Goal: Task Accomplishment & Management: Manage account settings

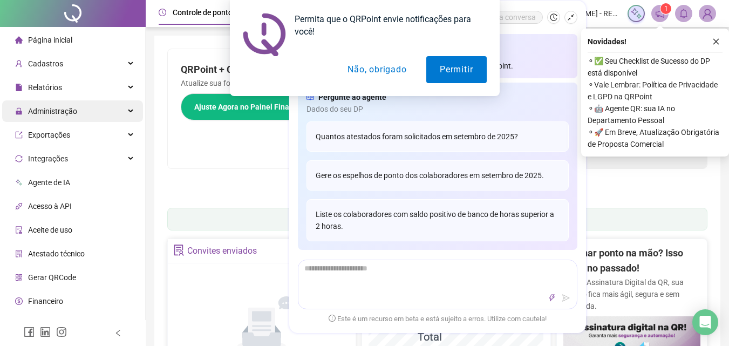
click at [99, 116] on div "Administração" at bounding box center [72, 111] width 141 height 22
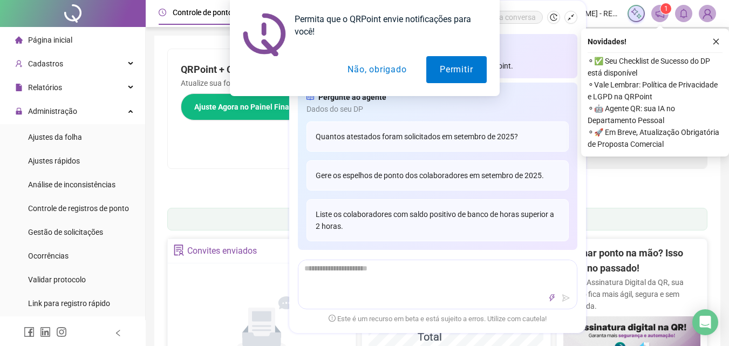
click at [107, 84] on div "Permita que o QRPoint envie notificações para você! Permitir Não, obrigado" at bounding box center [364, 48] width 729 height 96
click at [373, 73] on button "Não, obrigado" at bounding box center [377, 69] width 86 height 27
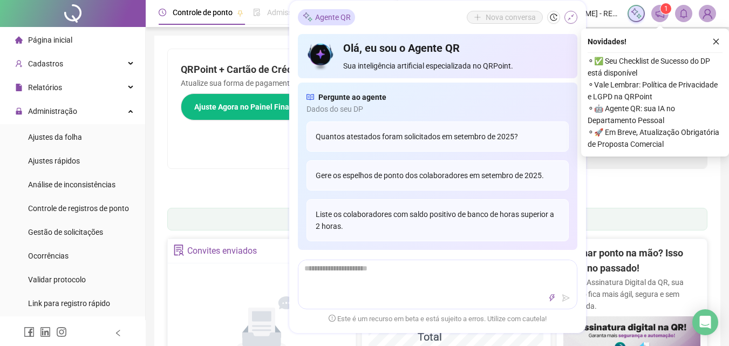
click at [569, 13] on icon "shrink" at bounding box center [571, 17] width 8 height 8
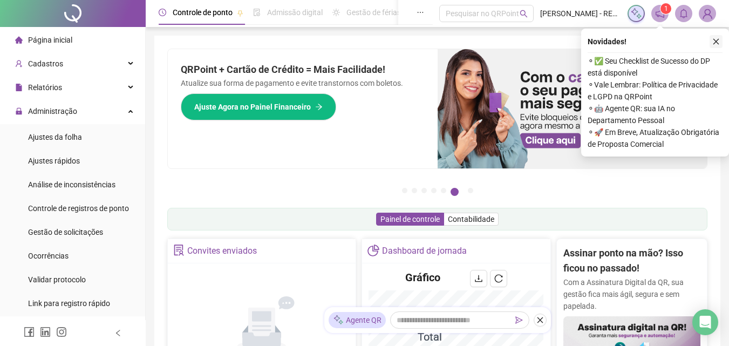
click at [720, 42] on icon "close" at bounding box center [717, 42] width 8 height 8
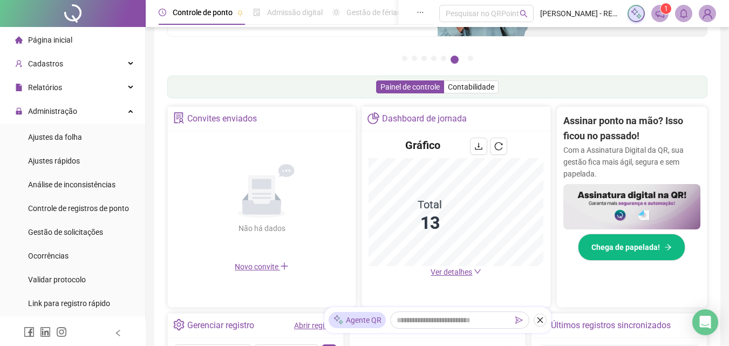
scroll to position [133, 0]
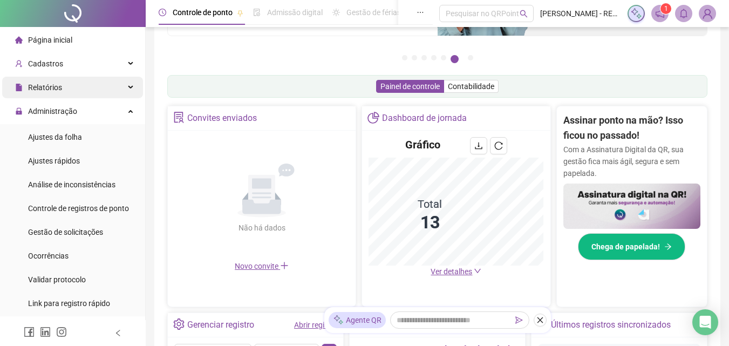
click at [81, 81] on div "Relatórios" at bounding box center [72, 88] width 141 height 22
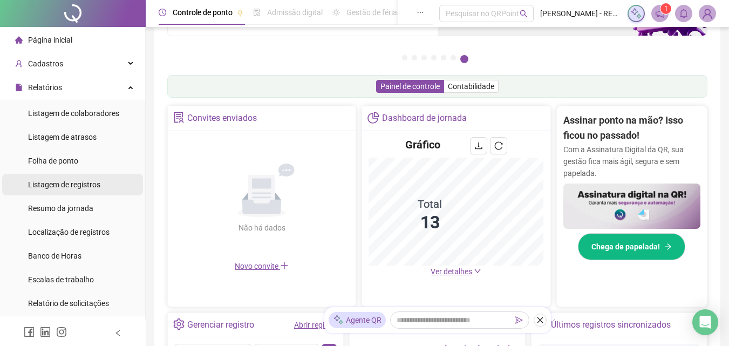
click at [77, 182] on span "Listagem de registros" at bounding box center [64, 184] width 72 height 9
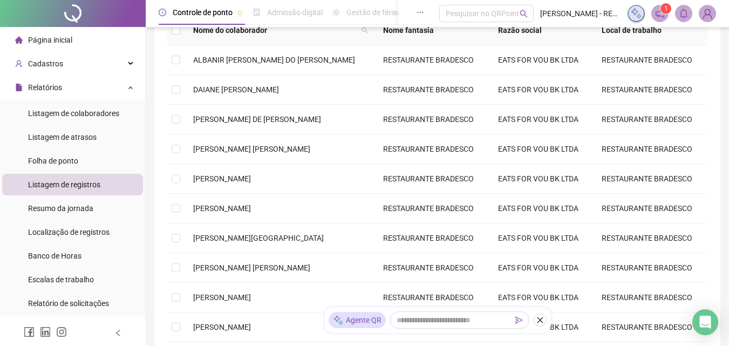
click at [209, 72] on td "ALBANIR [PERSON_NAME] DO [PERSON_NAME]" at bounding box center [280, 60] width 190 height 30
type input "**********"
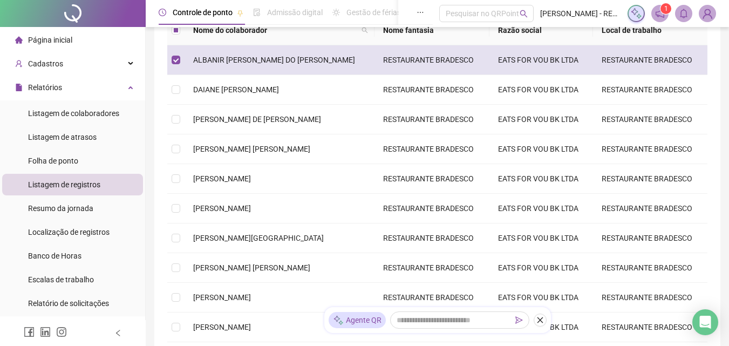
click at [199, 60] on span "ALBANIR [PERSON_NAME] DO [PERSON_NAME]" at bounding box center [274, 60] width 162 height 9
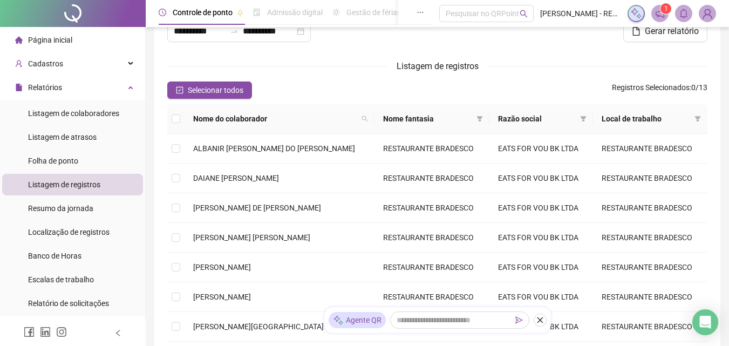
scroll to position [33, 0]
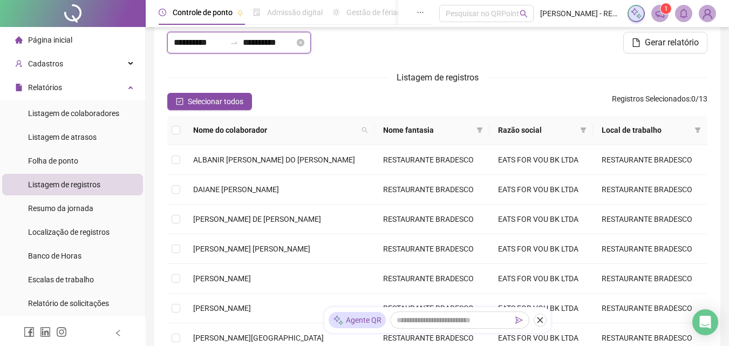
click at [213, 44] on input "**********" at bounding box center [200, 42] width 52 height 13
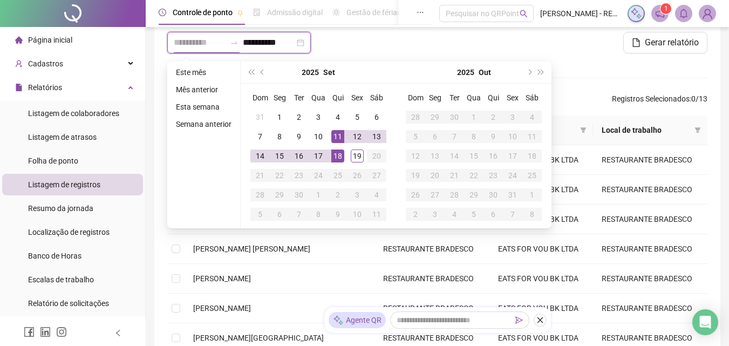
type input "**********"
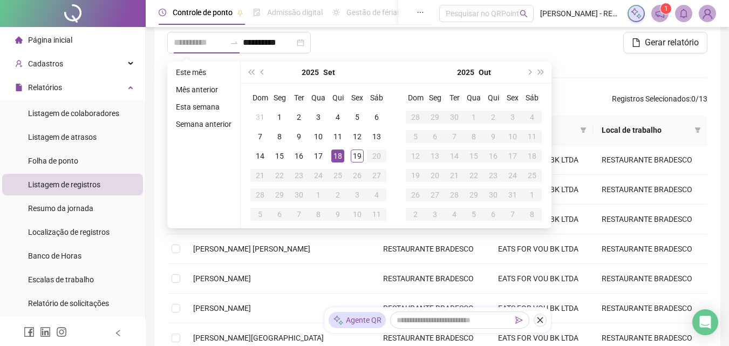
click at [336, 155] on div "18" at bounding box center [338, 156] width 13 height 13
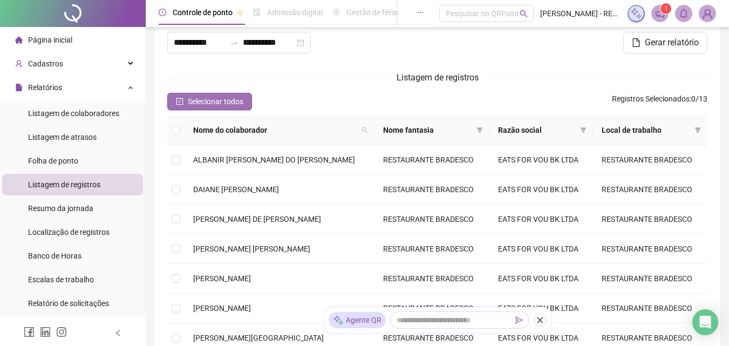
click at [217, 96] on span "Selecionar todos" at bounding box center [216, 102] width 56 height 12
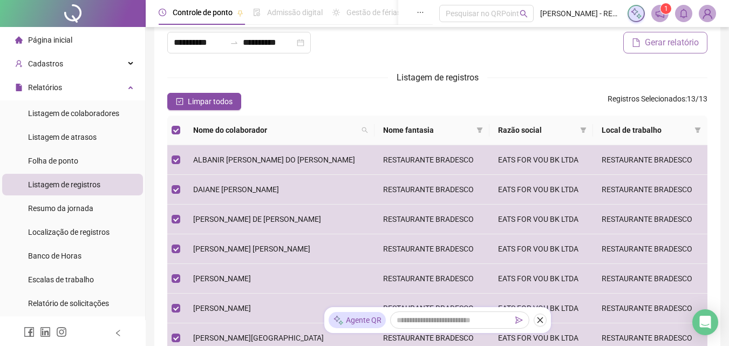
click at [671, 45] on span "Gerar relatório" at bounding box center [672, 42] width 54 height 13
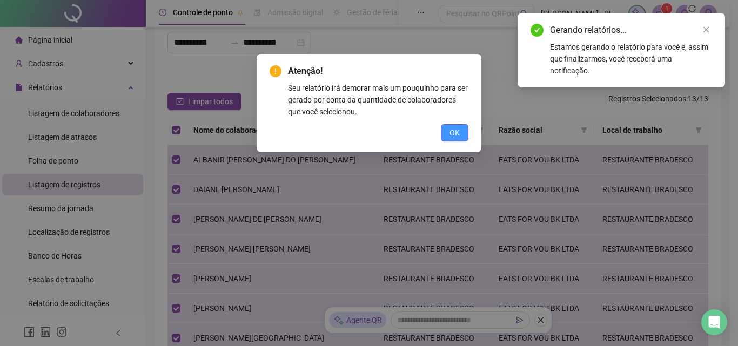
click at [441, 131] on button "OK" at bounding box center [455, 132] width 28 height 17
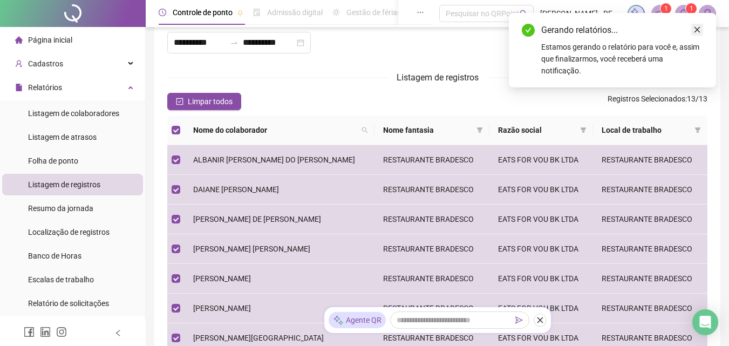
click at [696, 32] on icon "close" at bounding box center [698, 30] width 8 height 8
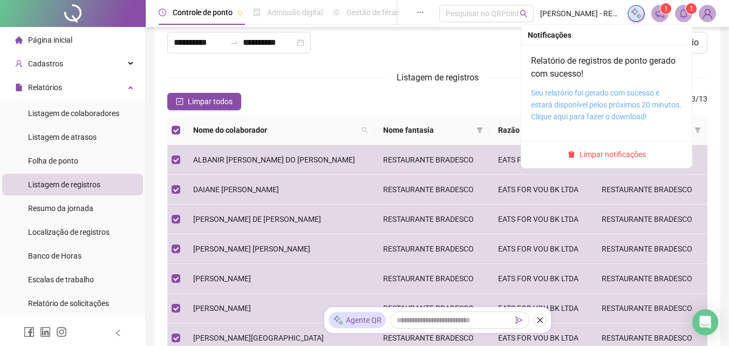
click at [616, 107] on link "Seu relatório foi gerado com sucesso e estará disponível pelos próximos 20 minu…" at bounding box center [606, 105] width 151 height 32
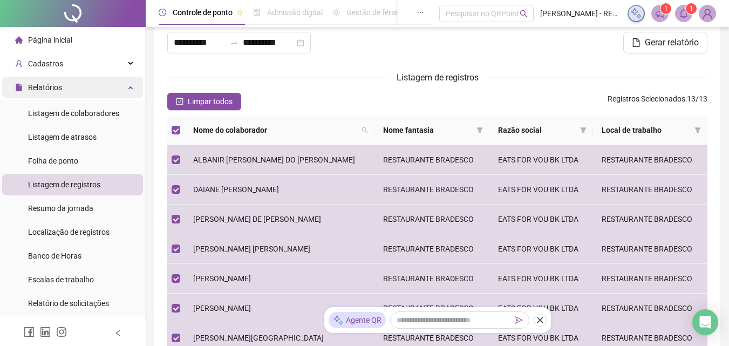
click at [103, 88] on div "Relatórios" at bounding box center [72, 88] width 141 height 22
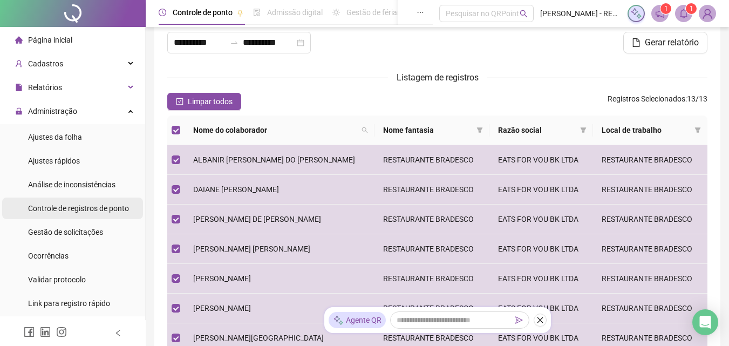
click at [96, 205] on span "Controle de registros de ponto" at bounding box center [78, 208] width 101 height 9
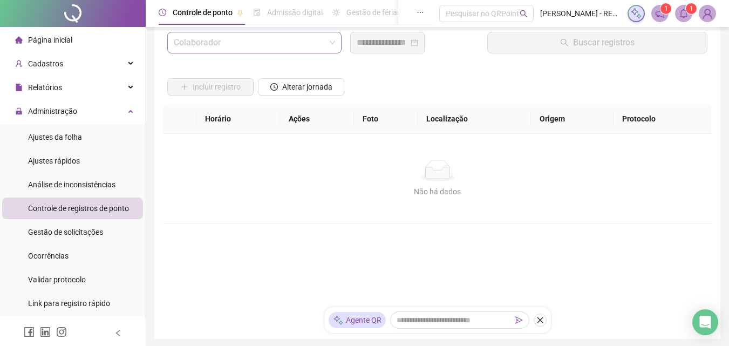
click at [313, 40] on input "search" at bounding box center [250, 42] width 152 height 21
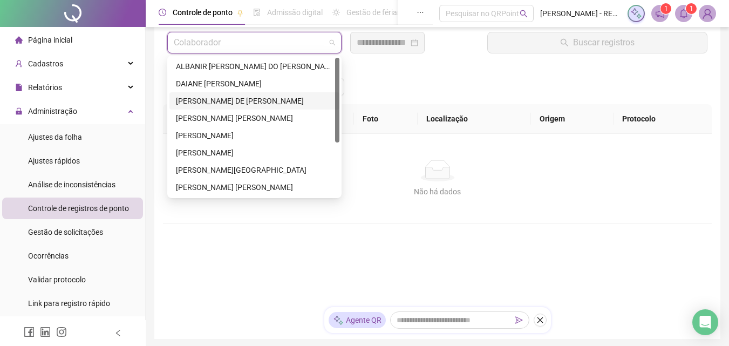
click at [294, 104] on div "[PERSON_NAME] DE [PERSON_NAME]" at bounding box center [254, 101] width 157 height 12
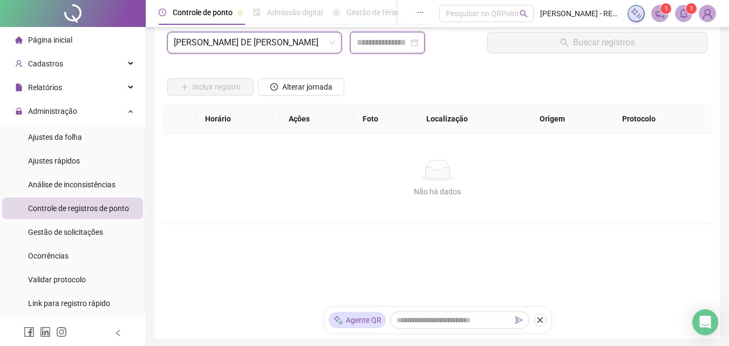
click at [407, 39] on input at bounding box center [383, 42] width 52 height 13
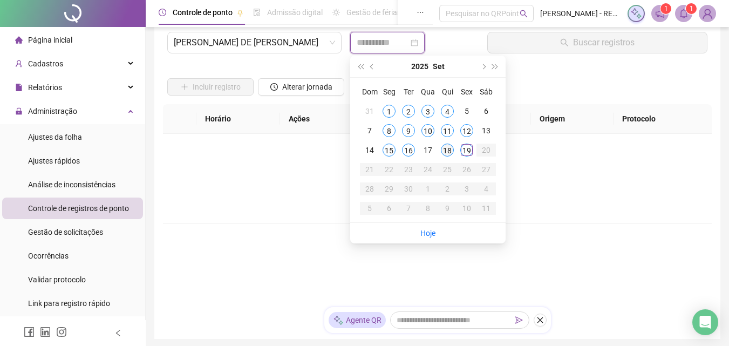
type input "**********"
click at [447, 145] on div "18" at bounding box center [447, 150] width 13 height 13
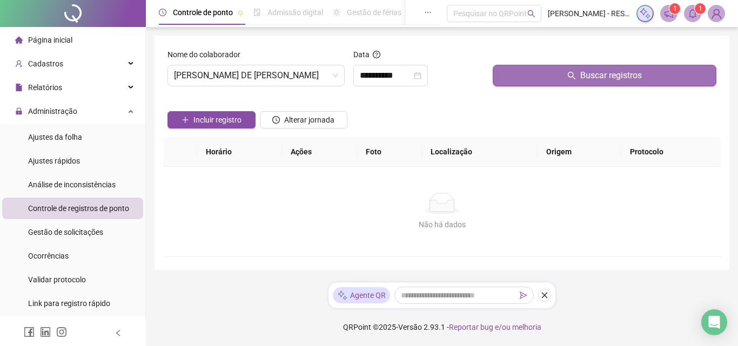
click at [560, 70] on button "Buscar registros" at bounding box center [604, 76] width 224 height 22
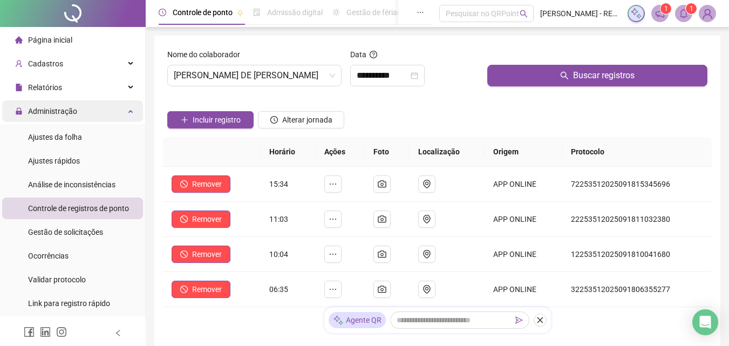
click at [113, 115] on div "Administração" at bounding box center [72, 111] width 141 height 22
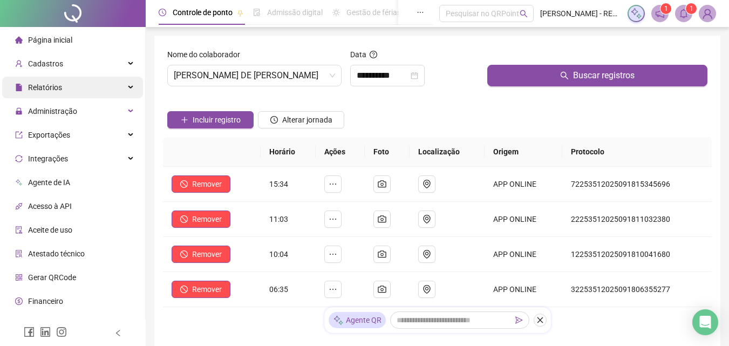
click at [106, 85] on div "Relatórios" at bounding box center [72, 88] width 141 height 22
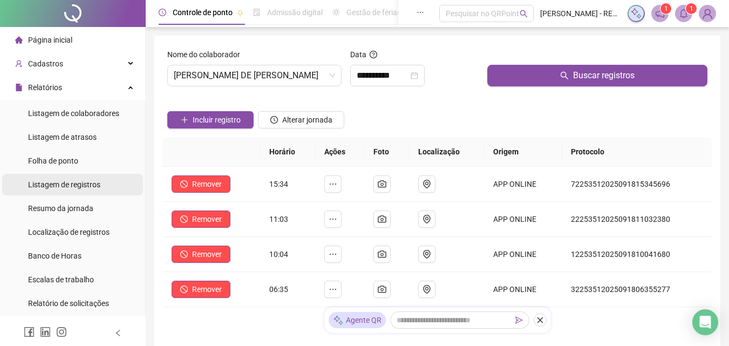
click at [95, 195] on div "Listagem de registros" at bounding box center [64, 185] width 72 height 22
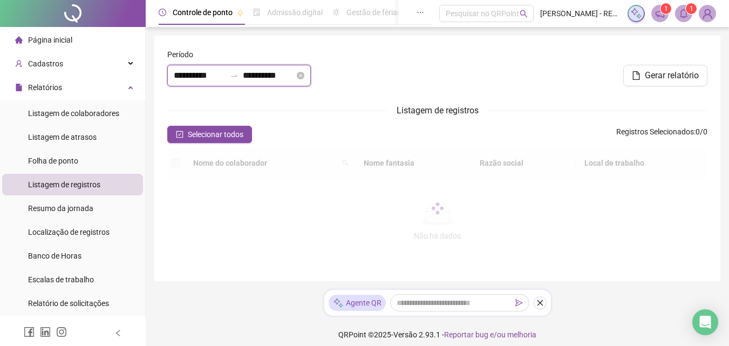
click at [216, 71] on input "**********" at bounding box center [200, 75] width 52 height 13
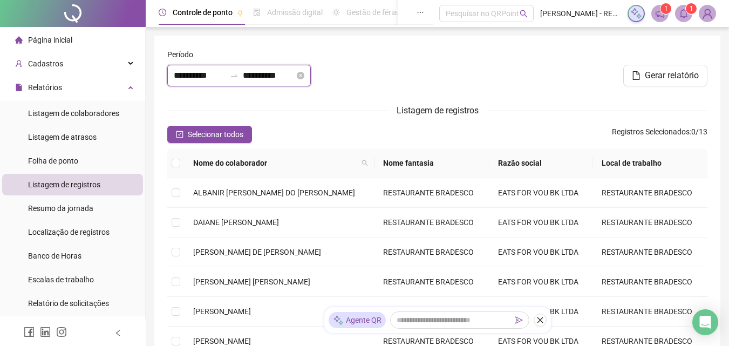
type input "**********"
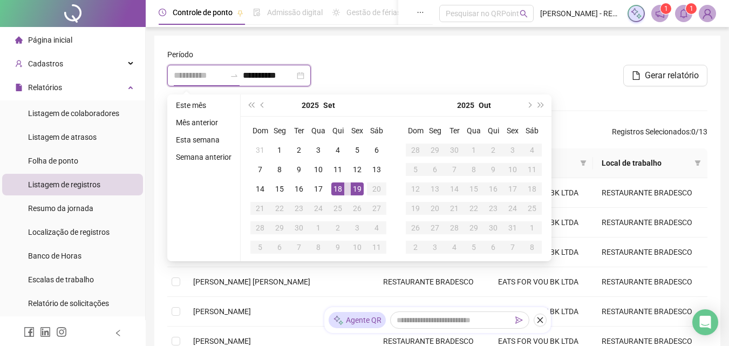
type input "**********"
click at [361, 193] on div "19" at bounding box center [357, 188] width 13 height 13
type input "**********"
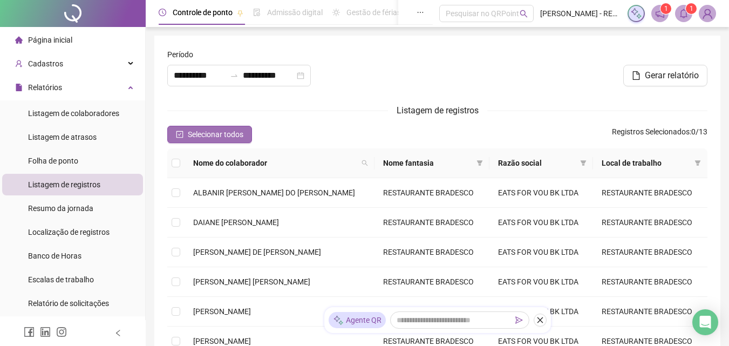
click at [226, 133] on span "Selecionar todos" at bounding box center [216, 135] width 56 height 12
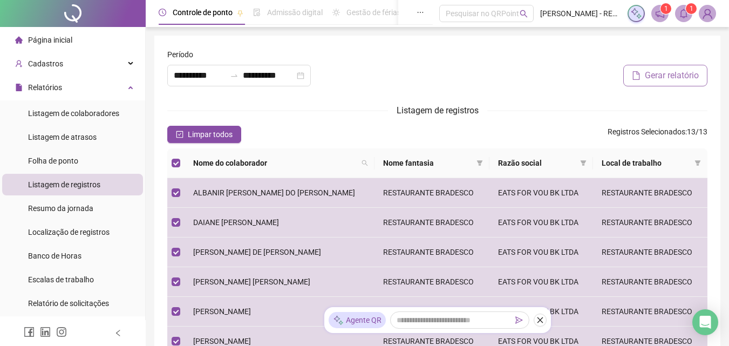
click at [687, 76] on span "Gerar relatório" at bounding box center [672, 75] width 54 height 13
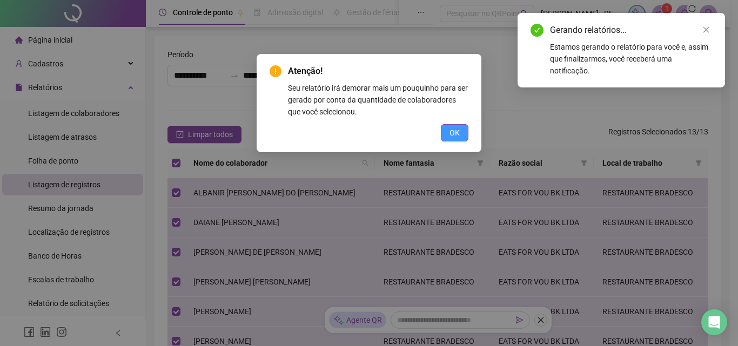
click at [451, 134] on span "OK" at bounding box center [454, 133] width 10 height 12
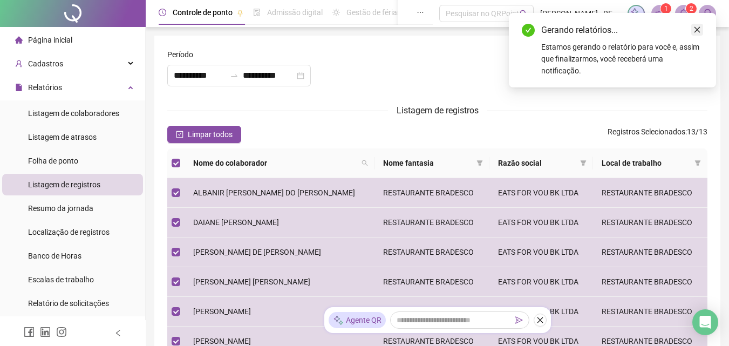
click at [697, 31] on icon "close" at bounding box center [698, 30] width 8 height 8
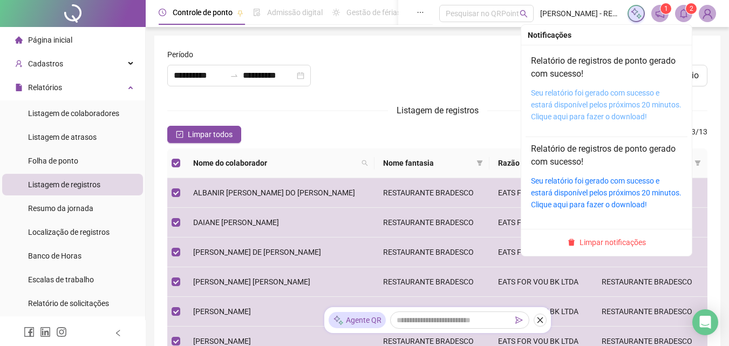
click at [612, 103] on link "Seu relatório foi gerado com sucesso e estará disponível pelos próximos 20 minu…" at bounding box center [606, 105] width 151 height 32
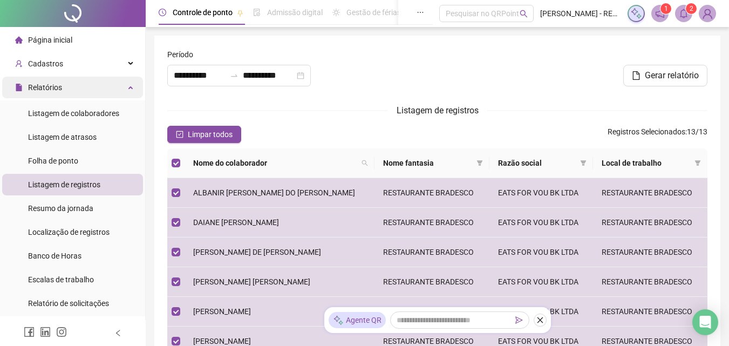
click at [112, 86] on div "Relatórios" at bounding box center [72, 88] width 141 height 22
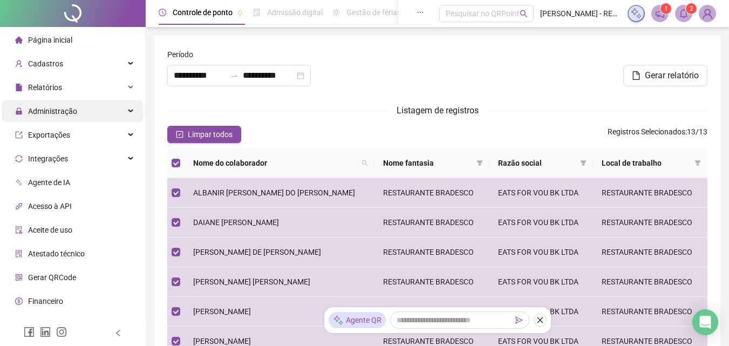
click at [103, 113] on div "Administração" at bounding box center [72, 111] width 141 height 22
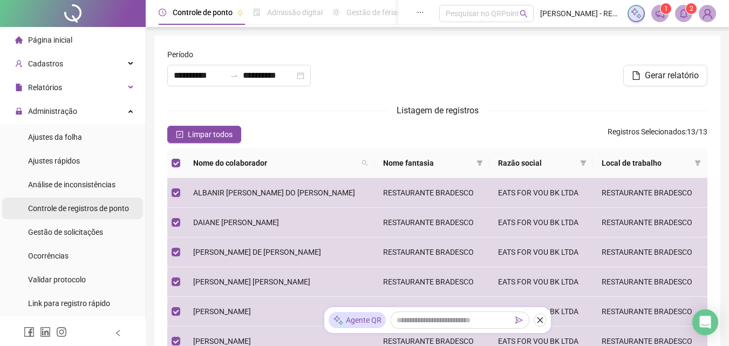
click at [107, 206] on span "Controle de registros de ponto" at bounding box center [78, 208] width 101 height 9
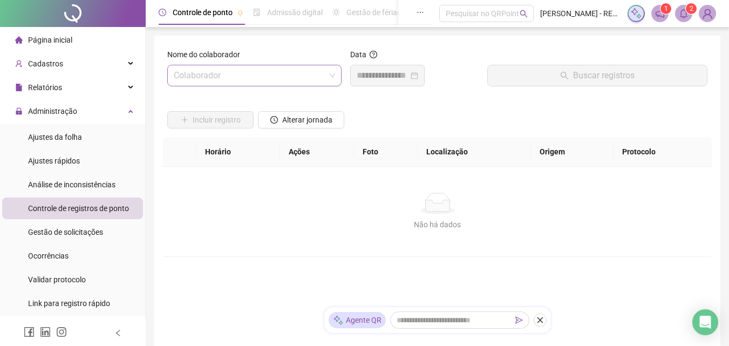
drag, startPoint x: 304, startPoint y: 61, endPoint x: 327, endPoint y: 82, distance: 31.0
click at [327, 82] on div "Nome do colaborador Colaborador" at bounding box center [254, 68] width 174 height 38
click at [327, 82] on span at bounding box center [254, 75] width 161 height 21
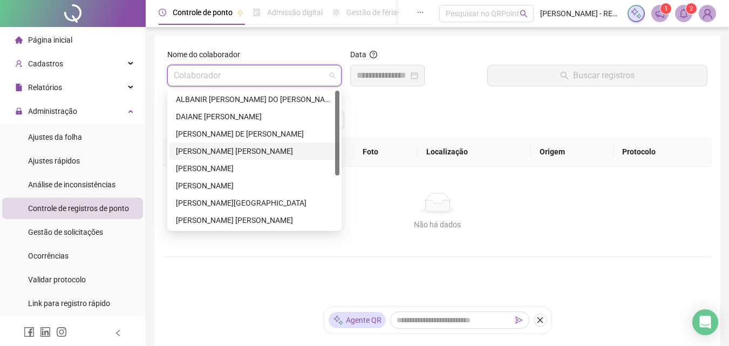
scroll to position [86, 0]
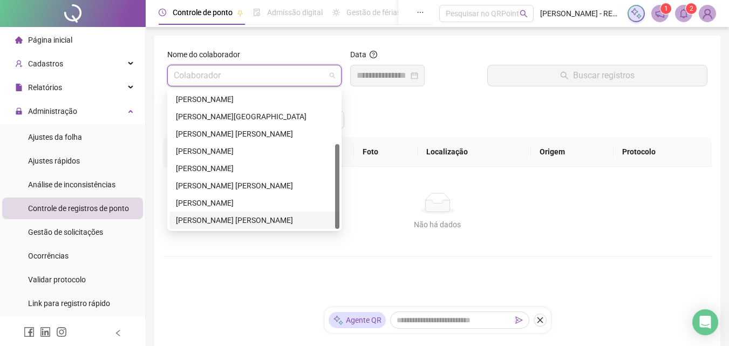
click at [254, 224] on div "[PERSON_NAME] [PERSON_NAME]" at bounding box center [254, 220] width 157 height 12
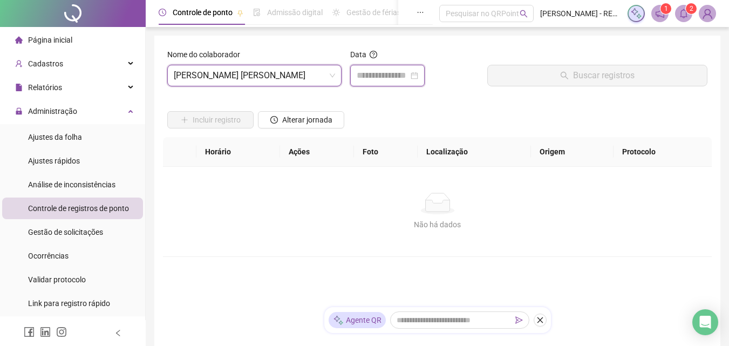
click at [409, 70] on input at bounding box center [383, 75] width 52 height 13
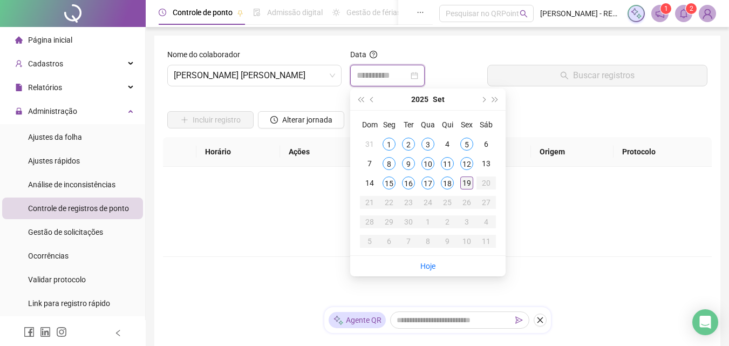
type input "**********"
click at [468, 186] on div "19" at bounding box center [467, 183] width 13 height 13
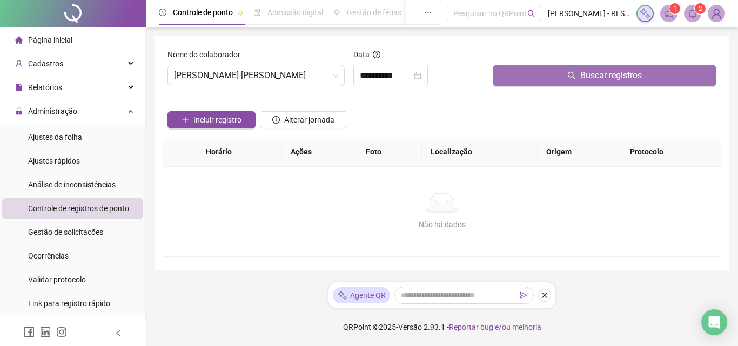
click at [618, 69] on span "Buscar registros" at bounding box center [611, 75] width 62 height 13
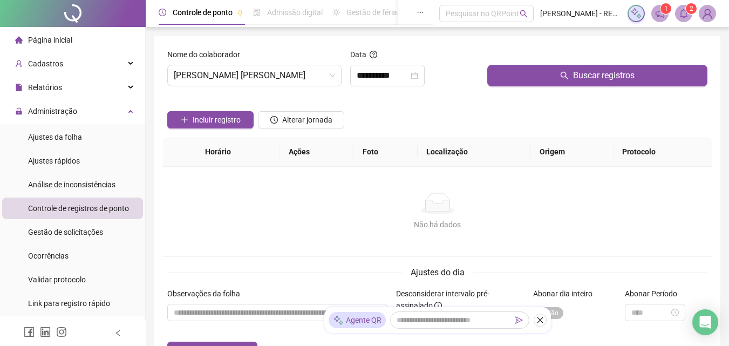
scroll to position [98, 0]
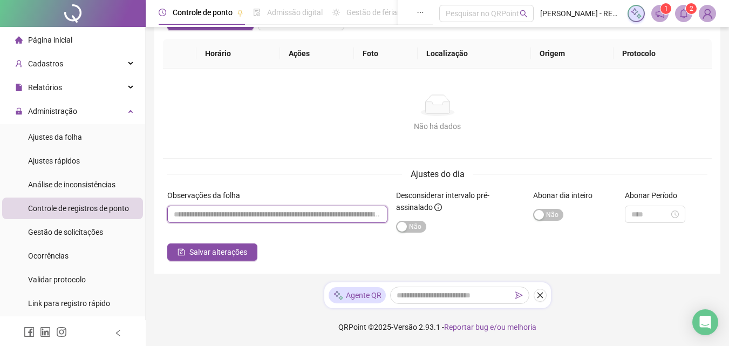
click at [301, 215] on input "textarea" at bounding box center [277, 214] width 220 height 17
type input "**********"
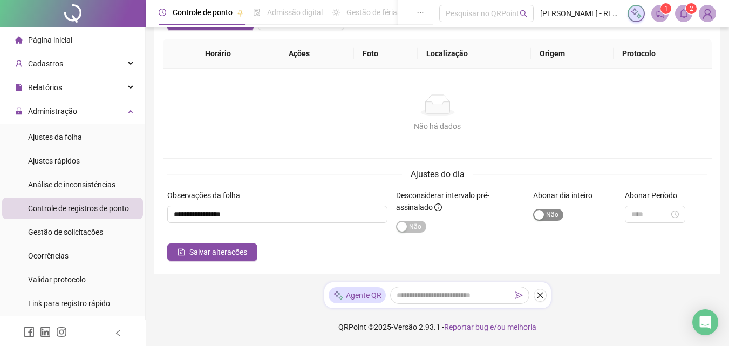
click at [543, 212] on div "button" at bounding box center [540, 215] width 10 height 10
click at [218, 252] on span "Salvar alterações" at bounding box center [219, 252] width 58 height 12
